Goal: Navigation & Orientation: Understand site structure

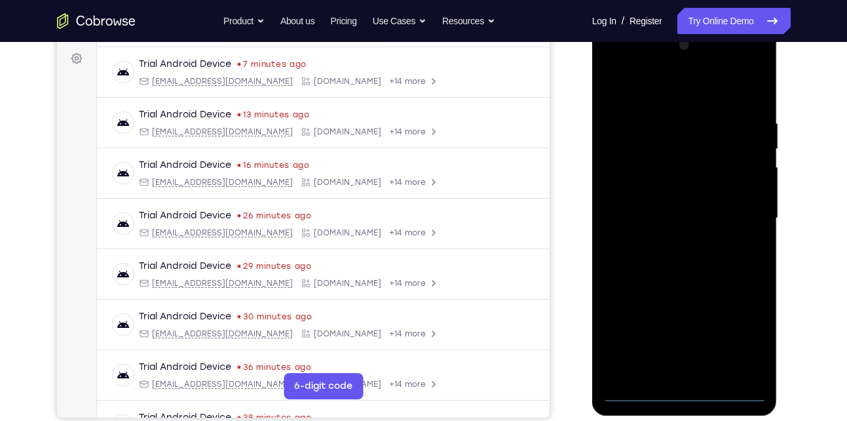
click at [684, 394] on div at bounding box center [684, 218] width 165 height 367
click at [742, 331] on div at bounding box center [684, 218] width 165 height 367
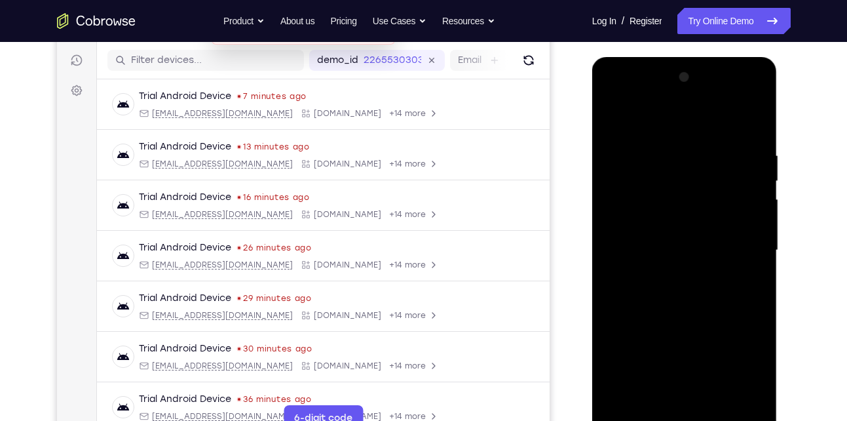
click at [677, 124] on div at bounding box center [684, 250] width 165 height 367
click at [745, 238] on div at bounding box center [684, 250] width 165 height 367
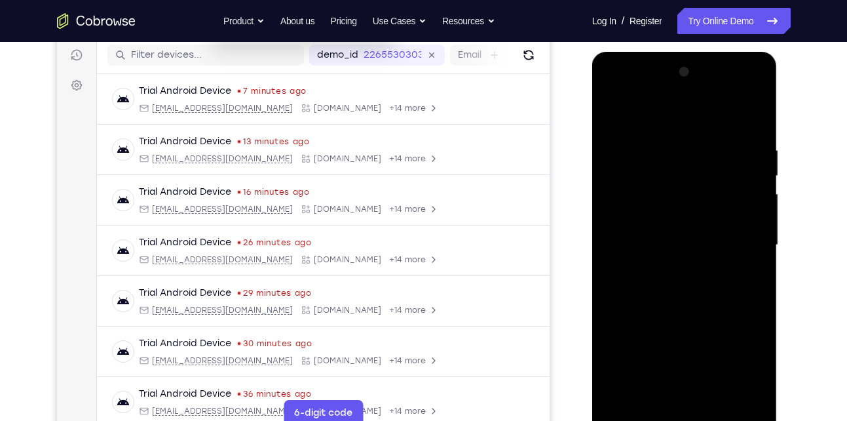
scroll to position [166, 0]
click at [673, 270] on div at bounding box center [684, 244] width 165 height 367
click at [691, 232] on div at bounding box center [684, 244] width 165 height 367
click at [685, 246] on div at bounding box center [684, 244] width 165 height 367
click at [655, 295] on div at bounding box center [684, 244] width 165 height 367
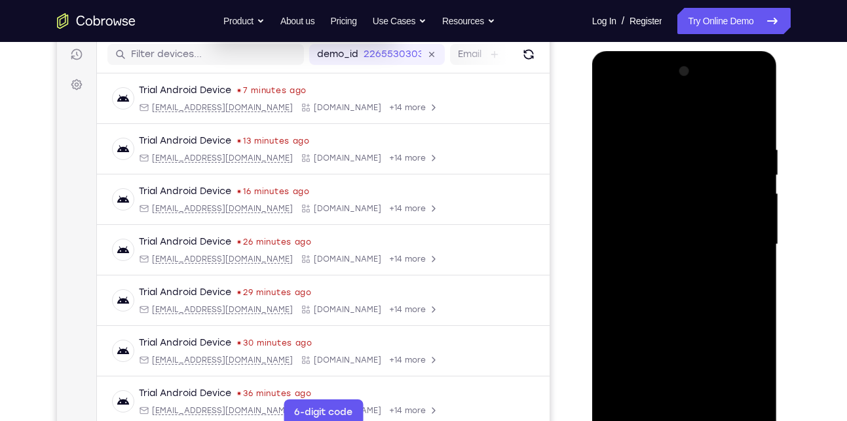
click at [670, 291] on div at bounding box center [684, 244] width 165 height 367
click at [683, 305] on div at bounding box center [684, 244] width 165 height 367
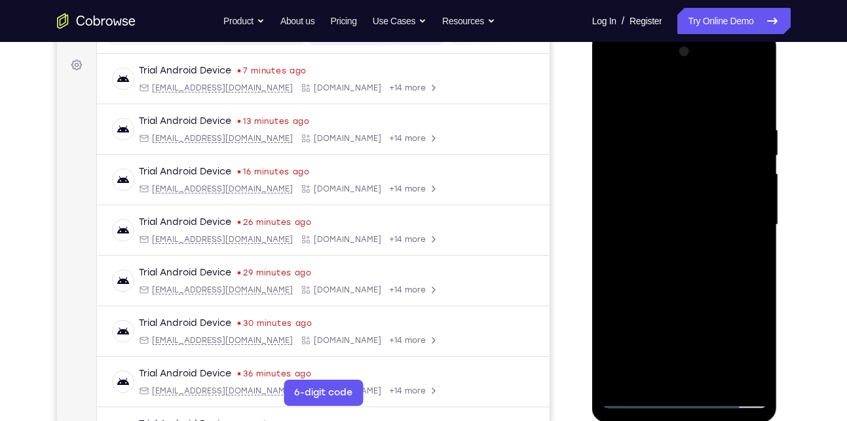
scroll to position [186, 0]
click at [714, 384] on div at bounding box center [684, 224] width 165 height 367
click at [681, 297] on div at bounding box center [684, 224] width 165 height 367
click at [668, 266] on div at bounding box center [684, 224] width 165 height 367
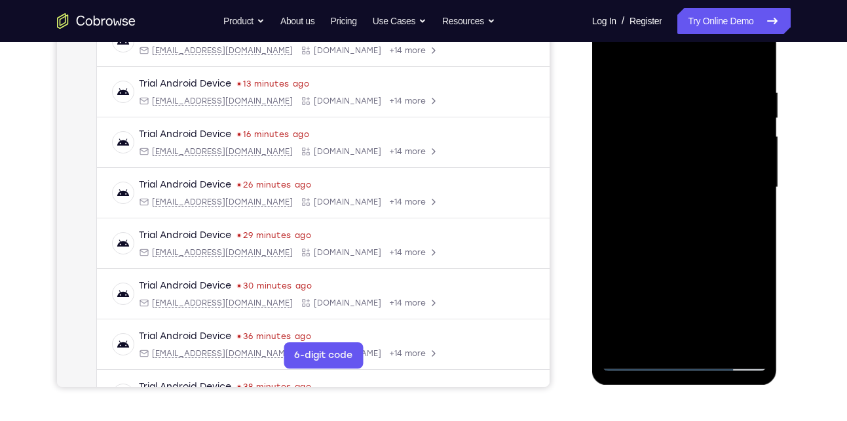
scroll to position [223, 0]
click at [657, 333] on div at bounding box center [684, 186] width 165 height 367
click at [757, 319] on div at bounding box center [684, 186] width 165 height 367
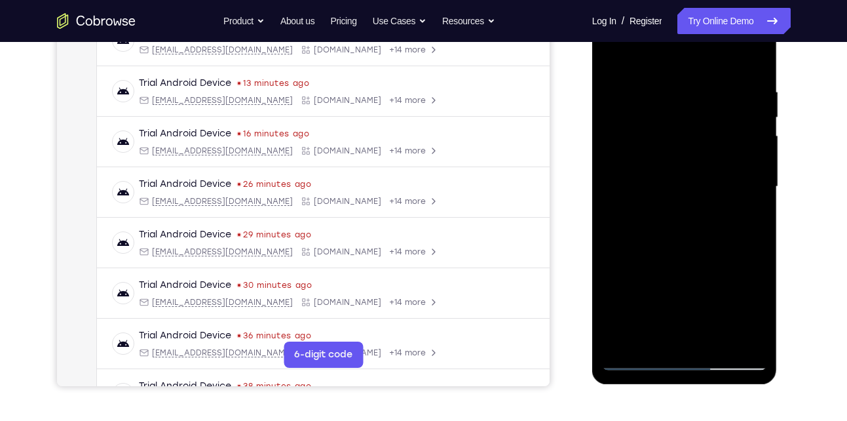
click at [757, 319] on div at bounding box center [684, 186] width 165 height 367
click at [653, 332] on div at bounding box center [684, 186] width 165 height 367
click at [719, 262] on div at bounding box center [684, 186] width 165 height 367
click at [746, 211] on div at bounding box center [684, 186] width 165 height 367
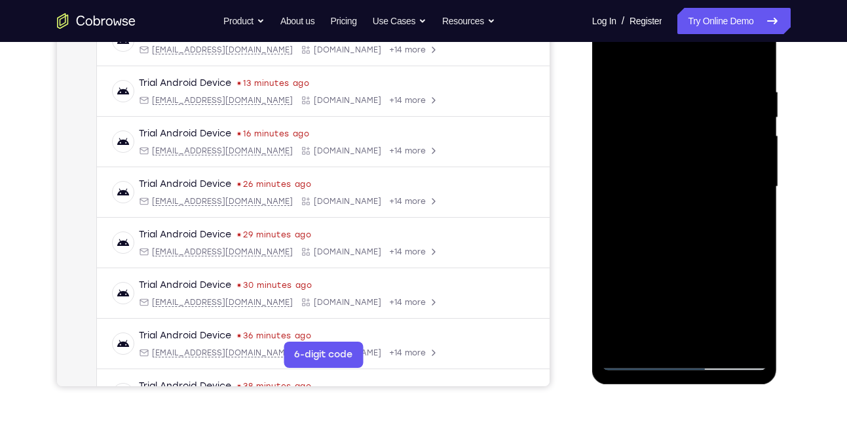
click at [616, 60] on div at bounding box center [684, 186] width 165 height 367
click at [619, 54] on div at bounding box center [684, 186] width 165 height 367
click at [757, 55] on div at bounding box center [684, 186] width 165 height 367
click at [658, 83] on div at bounding box center [684, 186] width 165 height 367
drag, startPoint x: 669, startPoint y: 271, endPoint x: 668, endPoint y: 164, distance: 107.5
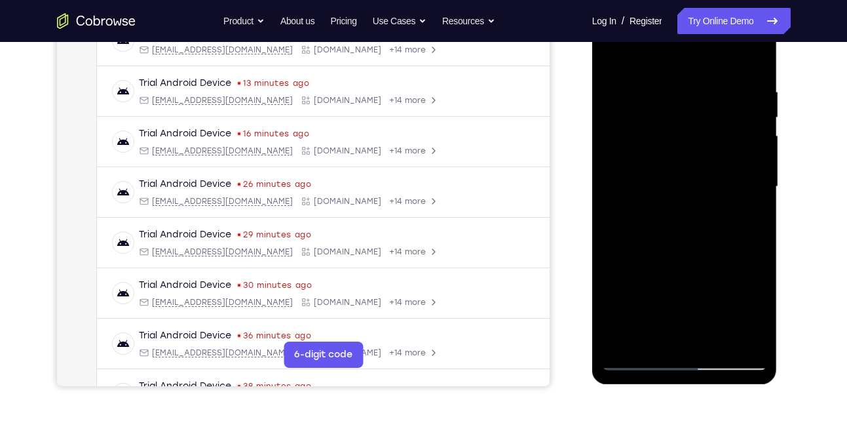
click at [668, 164] on div at bounding box center [684, 186] width 165 height 367
click at [706, 206] on div at bounding box center [684, 186] width 165 height 367
click at [746, 343] on div at bounding box center [684, 186] width 165 height 367
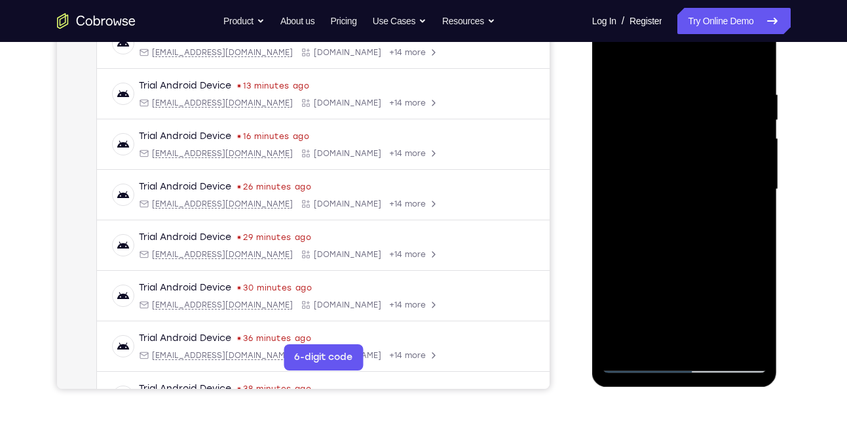
scroll to position [223, 0]
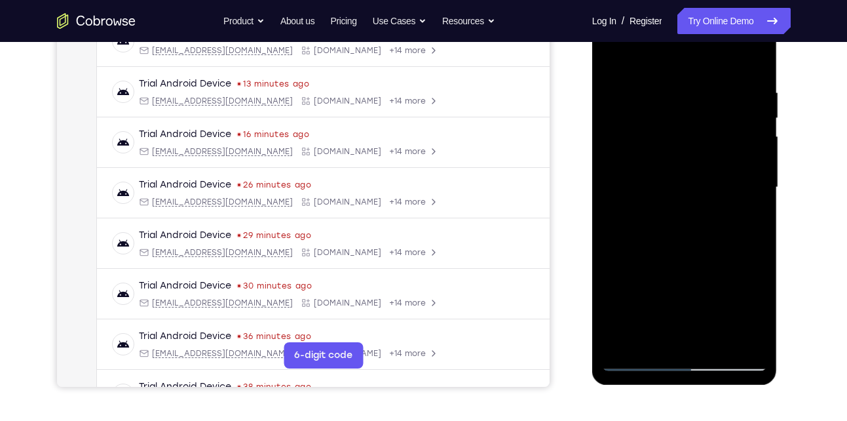
click at [628, 338] on div at bounding box center [684, 187] width 165 height 367
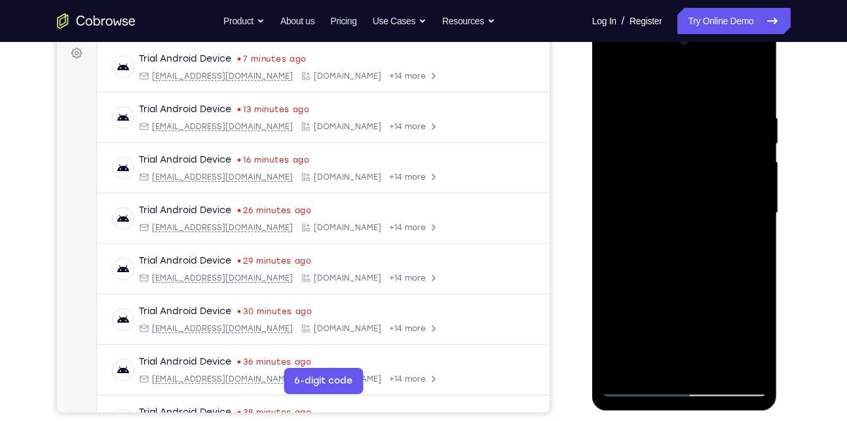
click at [660, 109] on div at bounding box center [684, 212] width 165 height 367
click at [670, 107] on div at bounding box center [684, 212] width 165 height 367
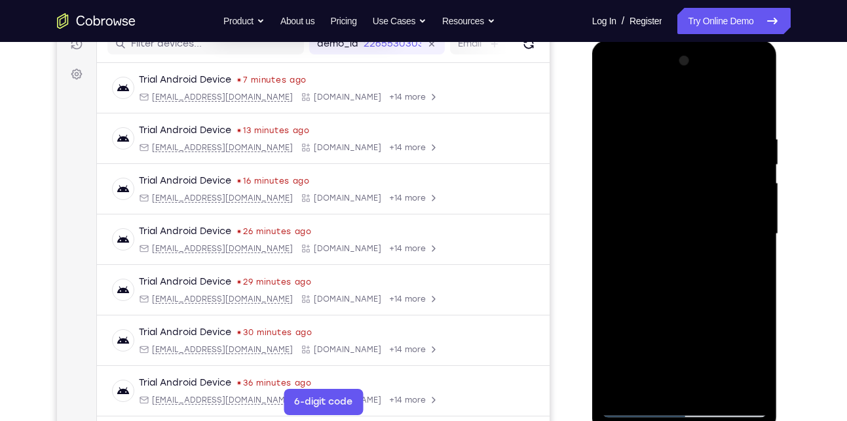
scroll to position [177, 0]
click at [668, 121] on div at bounding box center [684, 233] width 165 height 367
click at [625, 199] on div at bounding box center [684, 233] width 165 height 367
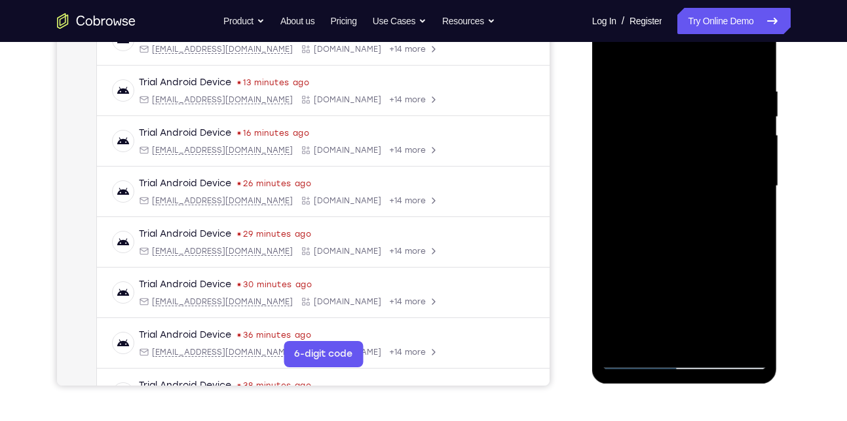
scroll to position [223, 0]
drag, startPoint x: 739, startPoint y: 200, endPoint x: 693, endPoint y: 203, distance: 46.6
click at [693, 203] on div at bounding box center [684, 186] width 165 height 367
click at [734, 164] on div at bounding box center [684, 186] width 165 height 367
click at [748, 64] on div at bounding box center [684, 186] width 165 height 367
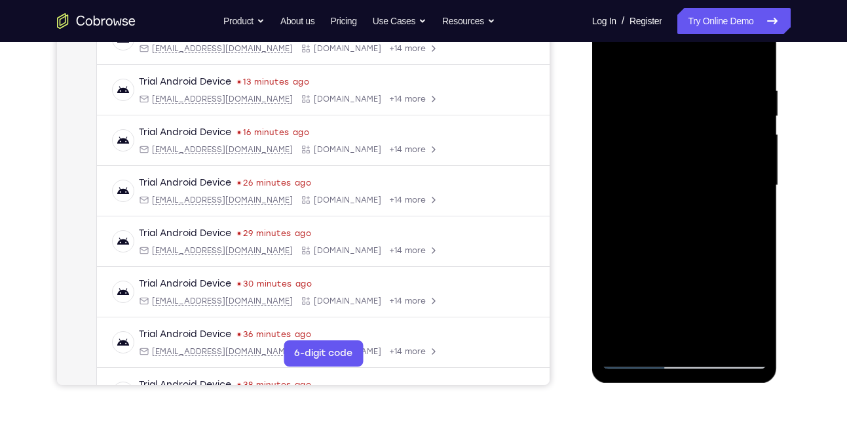
scroll to position [223, 0]
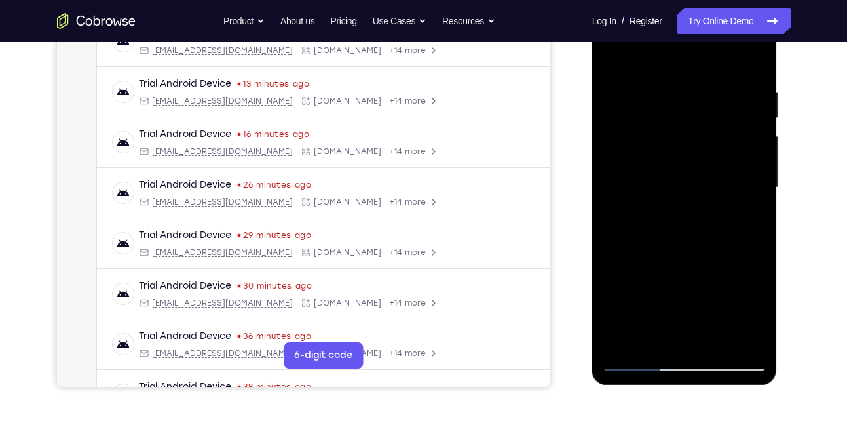
click at [752, 64] on div at bounding box center [684, 187] width 165 height 367
